Goal: Task Accomplishment & Management: Manage account settings

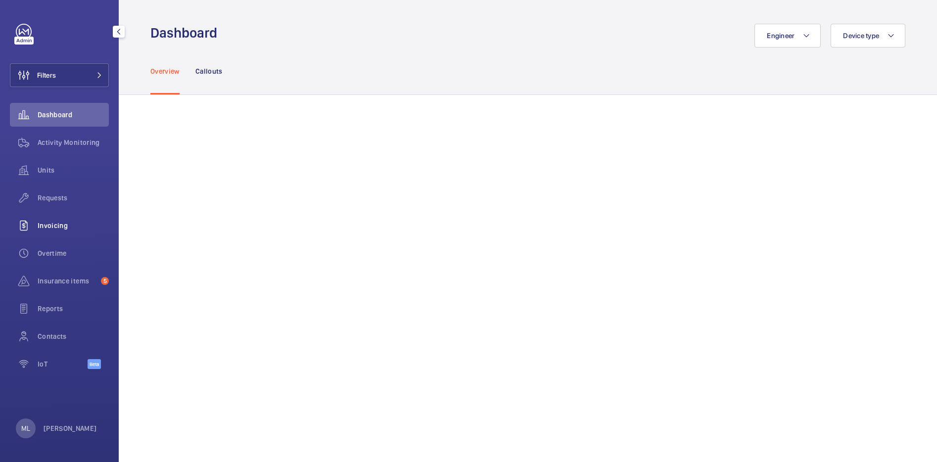
click at [50, 223] on span "Invoicing" at bounding box center [73, 226] width 71 height 10
